Goal: Information Seeking & Learning: Learn about a topic

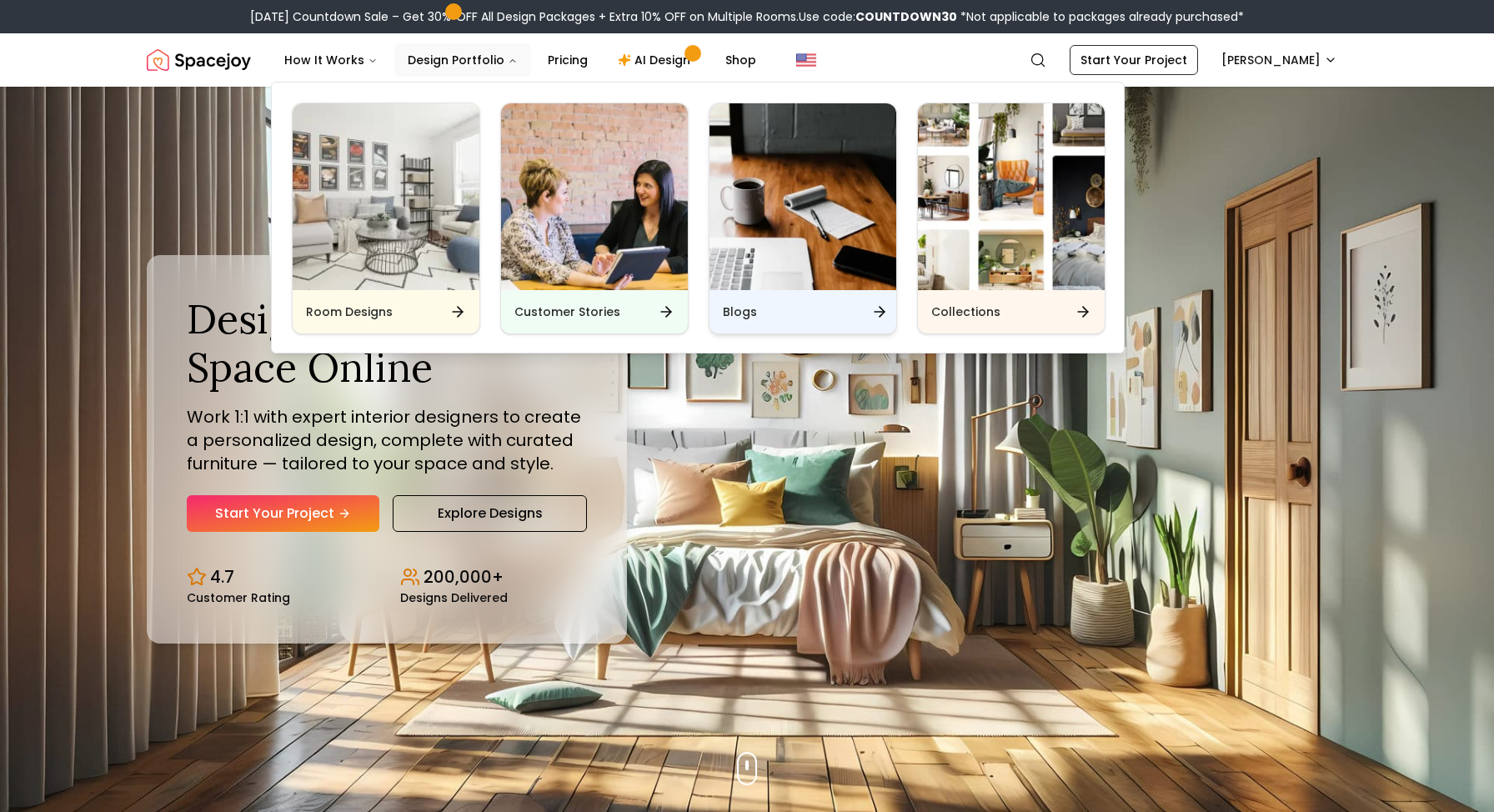
click at [746, 301] on div "Blogs" at bounding box center [803, 312] width 187 height 44
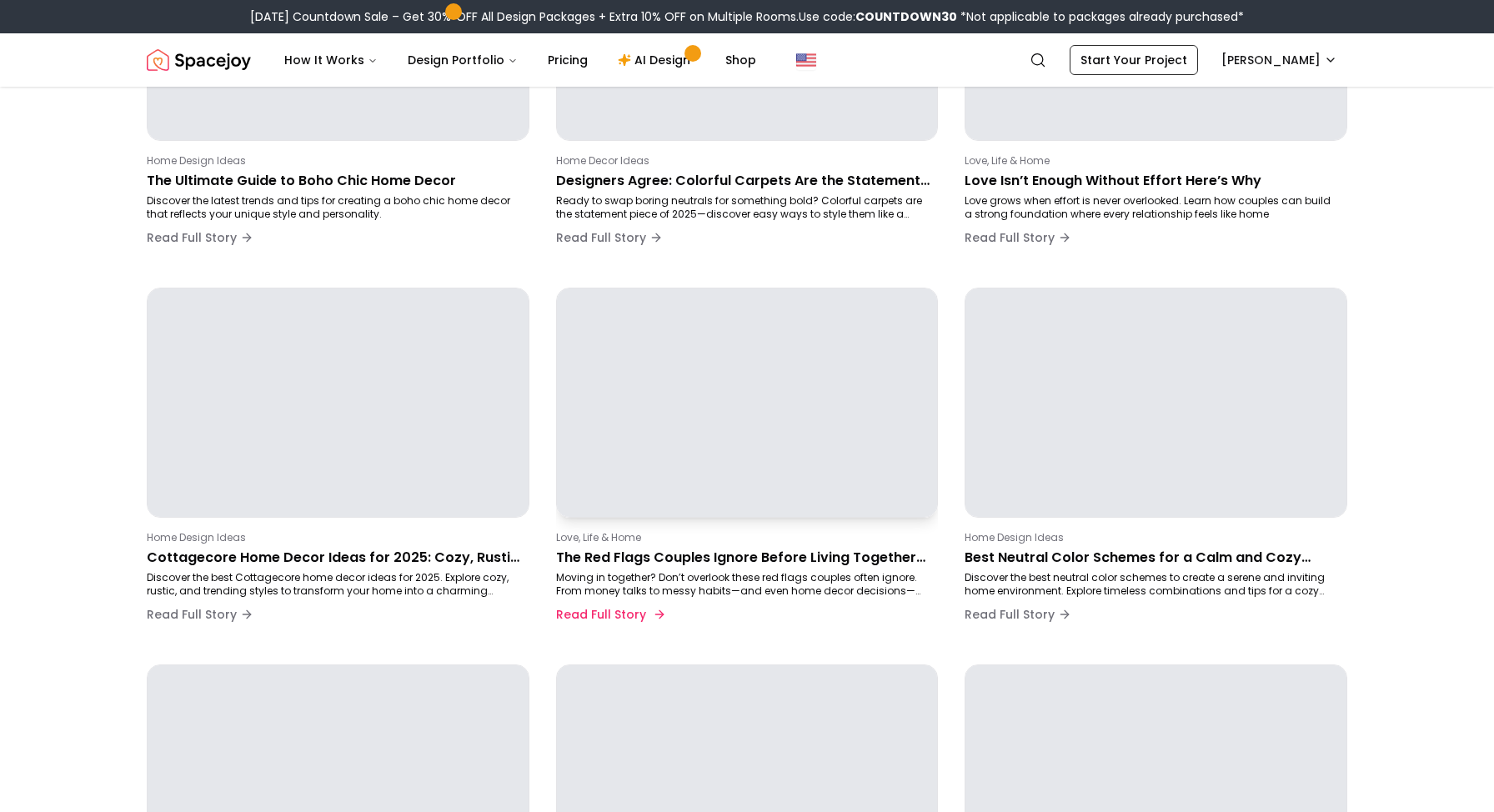
scroll to position [338, 0]
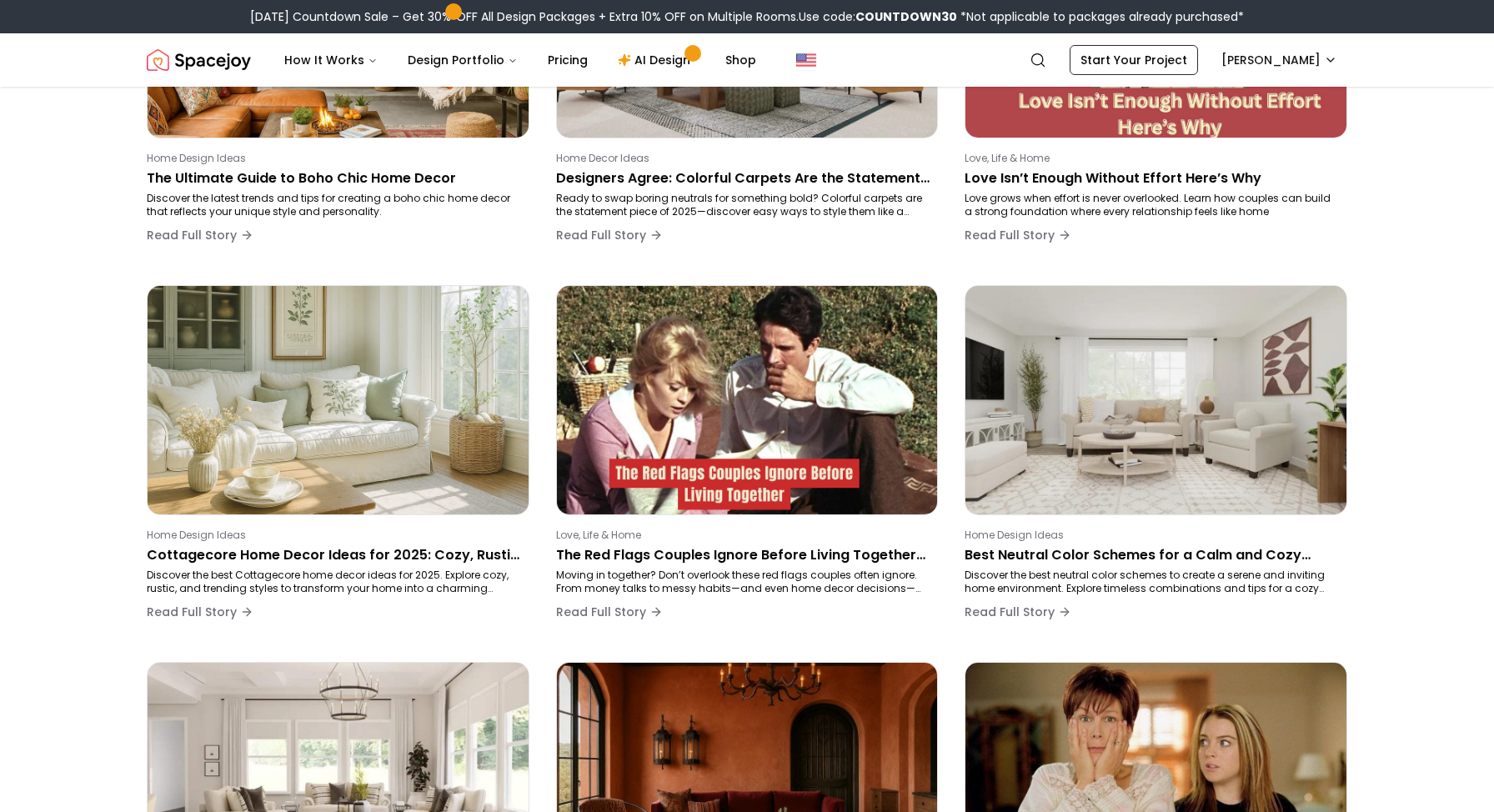
click at [666, 660] on div "Home Design Ideas The Ultimate Guide to Boho Chic Home Decor Discover the lates…" at bounding box center [747, 648] width 1201 height 1480
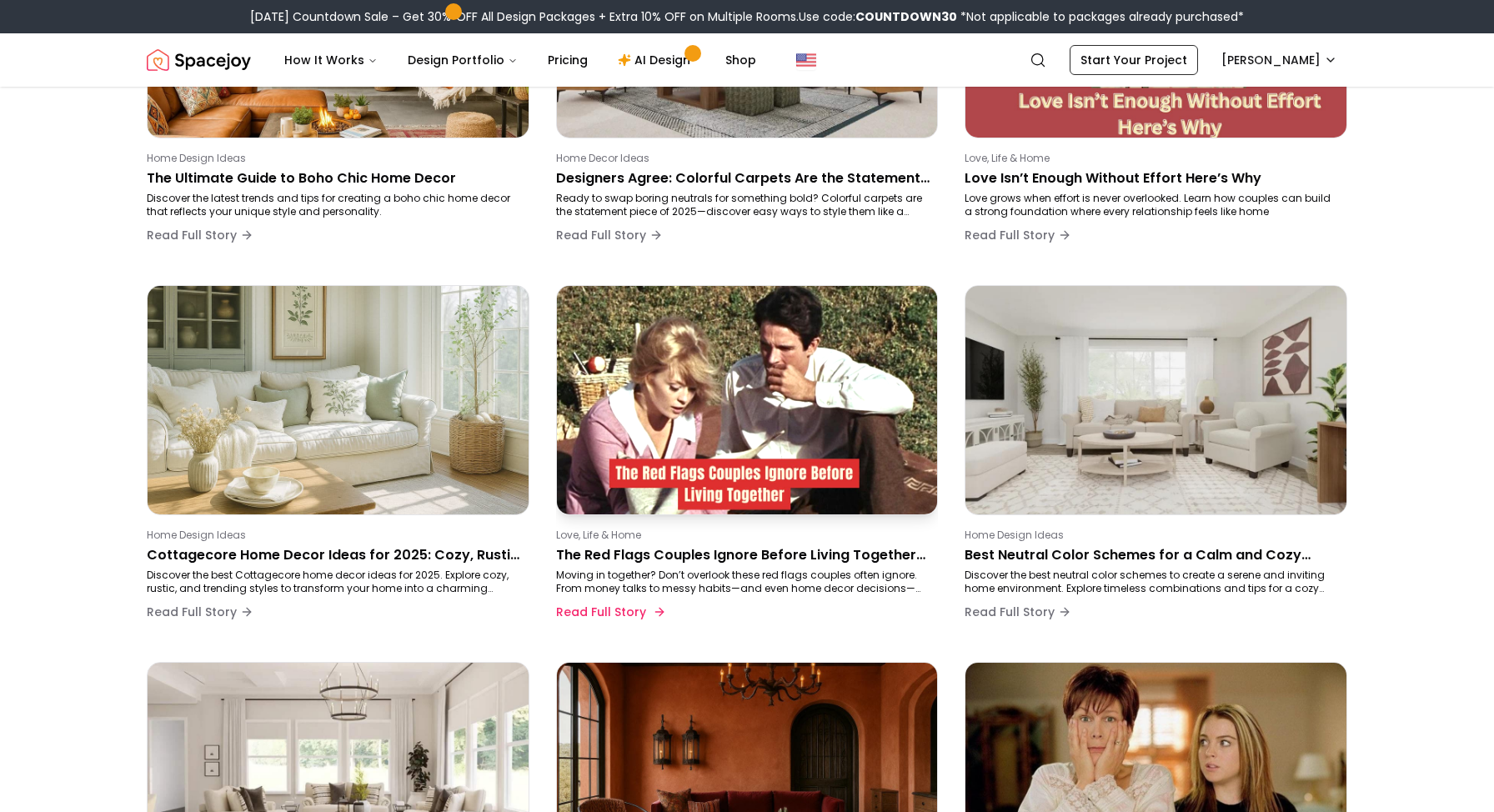
click at [663, 556] on p "The Red Flags Couples Ignore Before Living Together (and How to Handle Them)" at bounding box center [744, 555] width 376 height 20
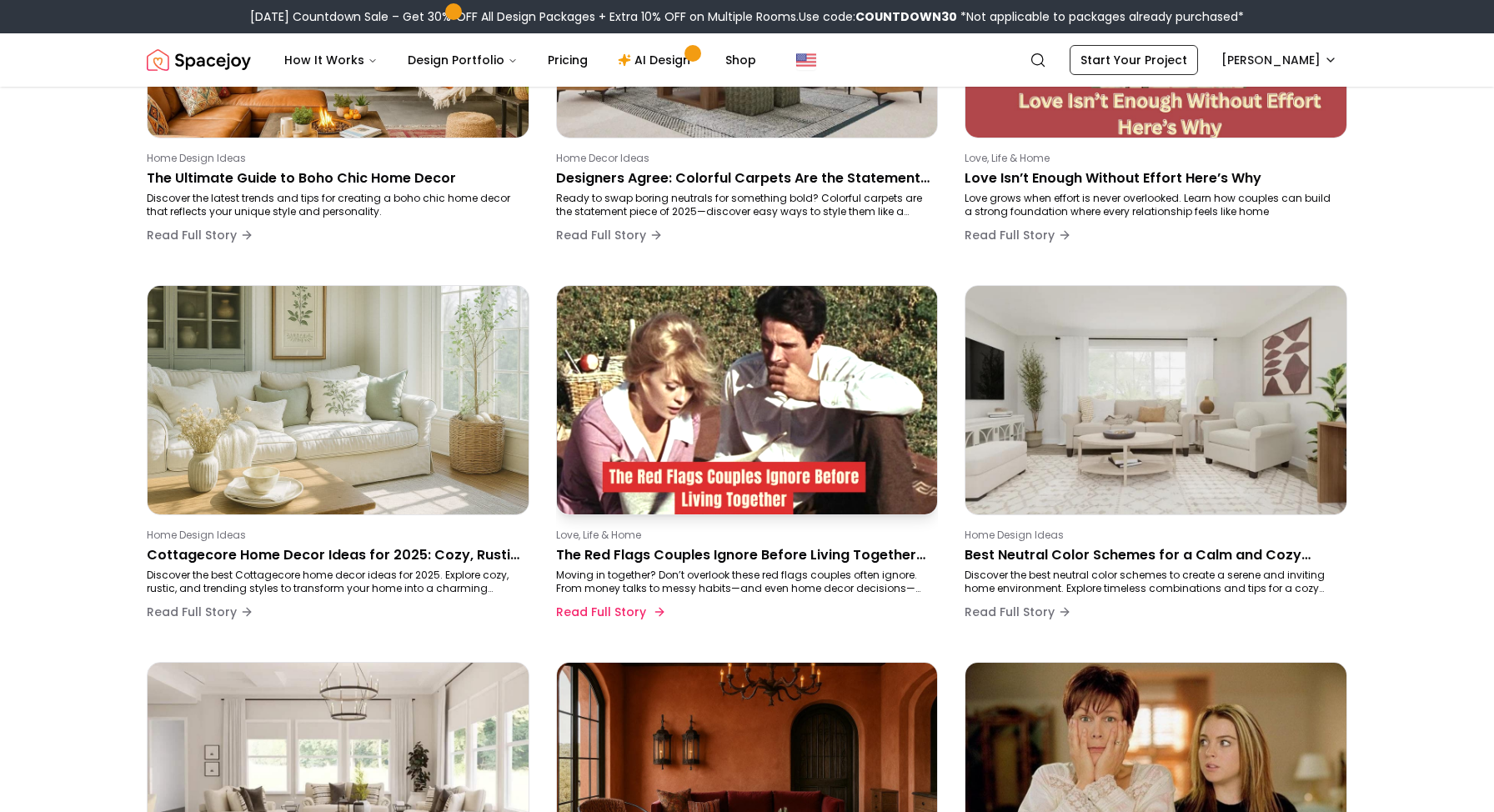
click at [658, 478] on img at bounding box center [747, 400] width 400 height 240
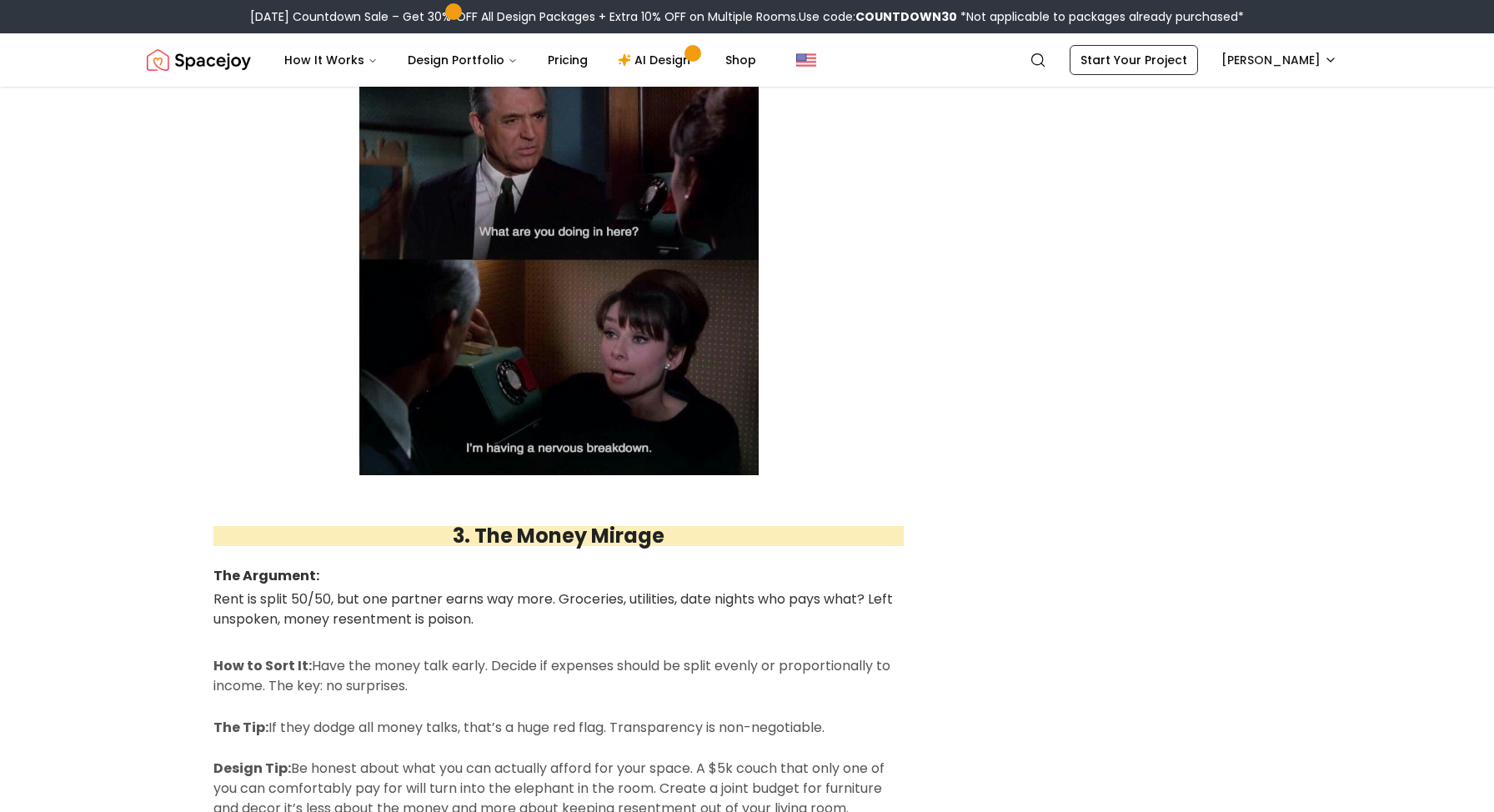
scroll to position [2053, 0]
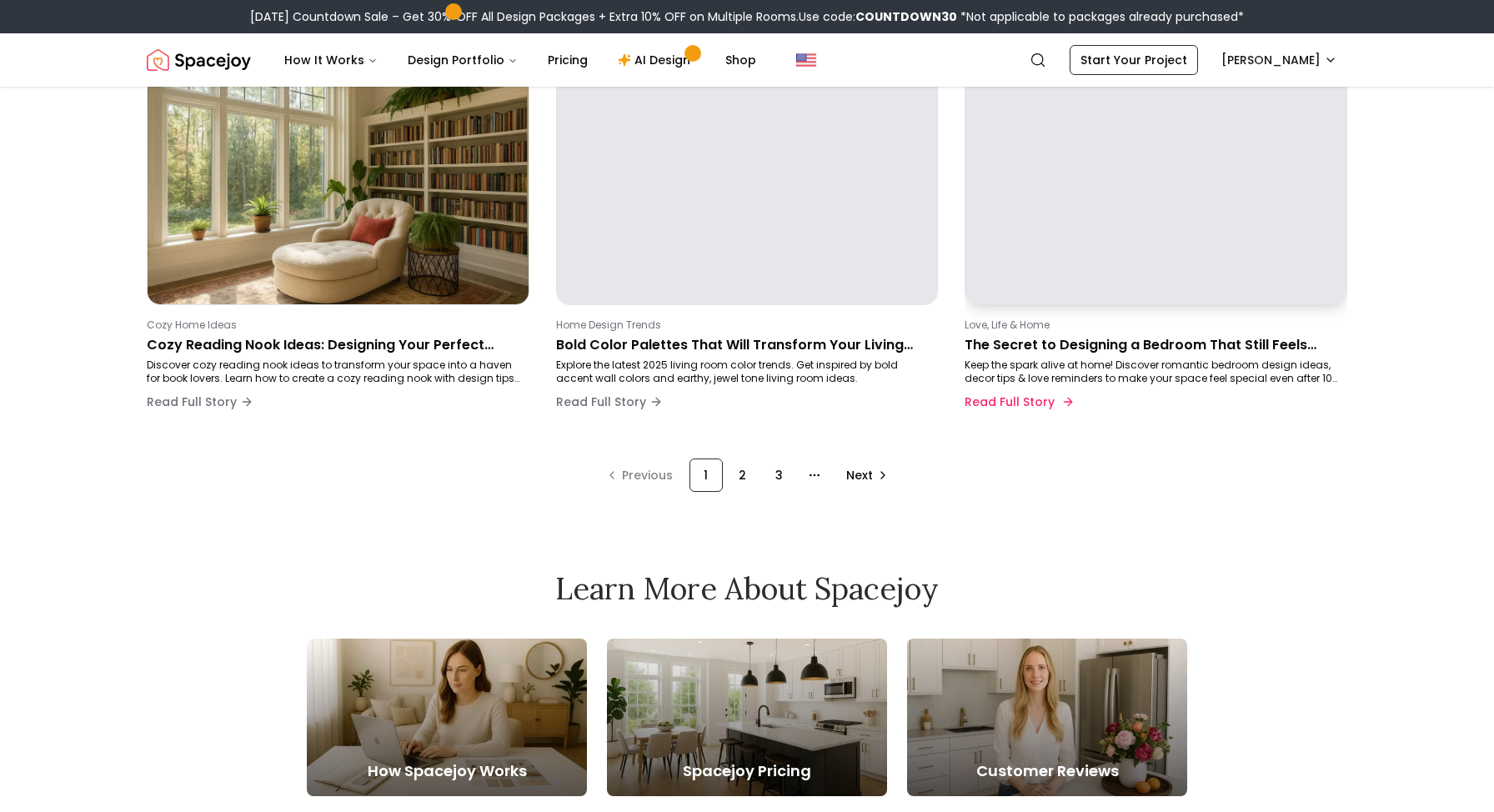
scroll to position [1304, 0]
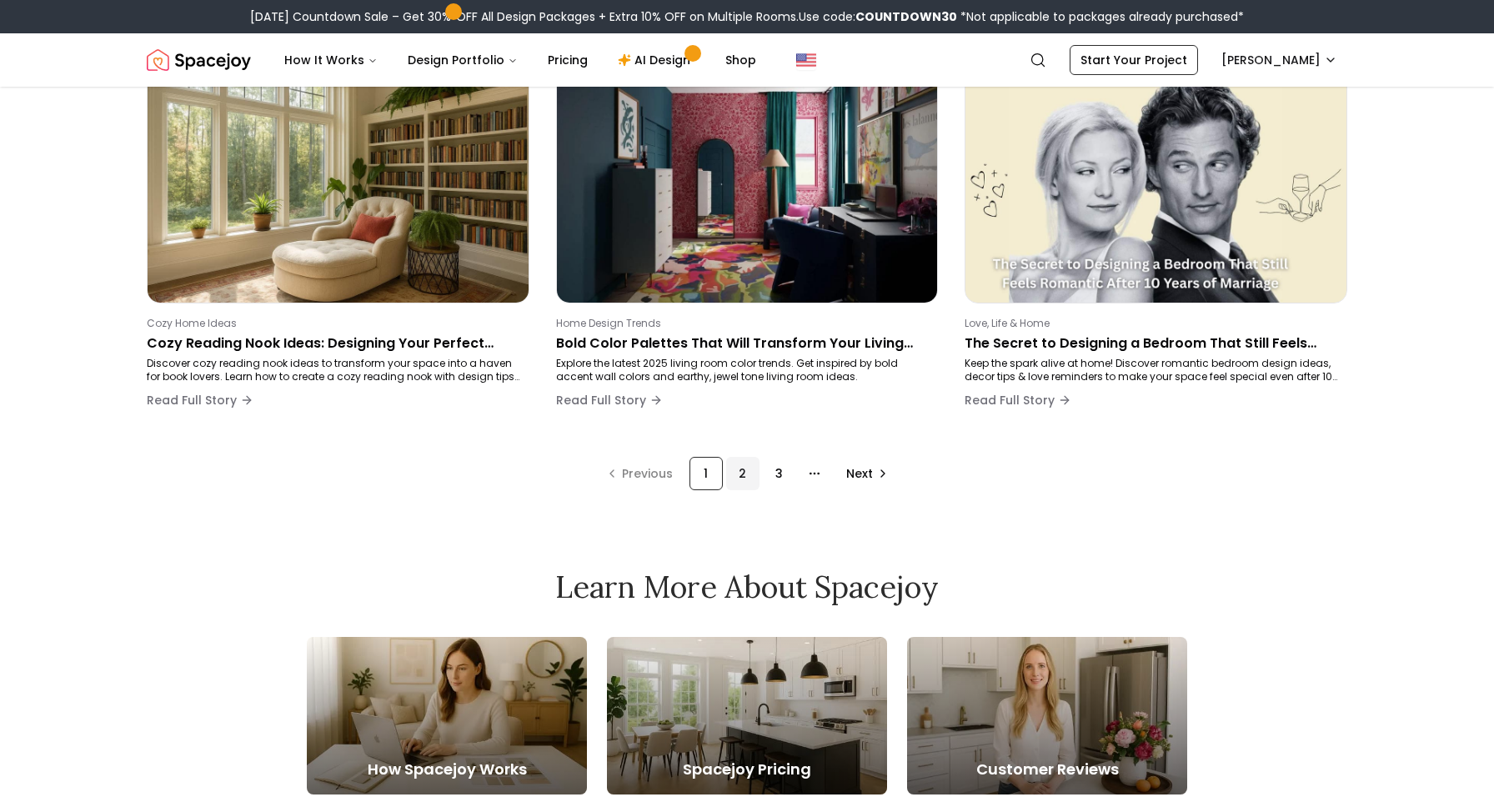
click at [750, 474] on div "2" at bounding box center [742, 473] width 34 height 34
